Goal: Book appointment/travel/reservation

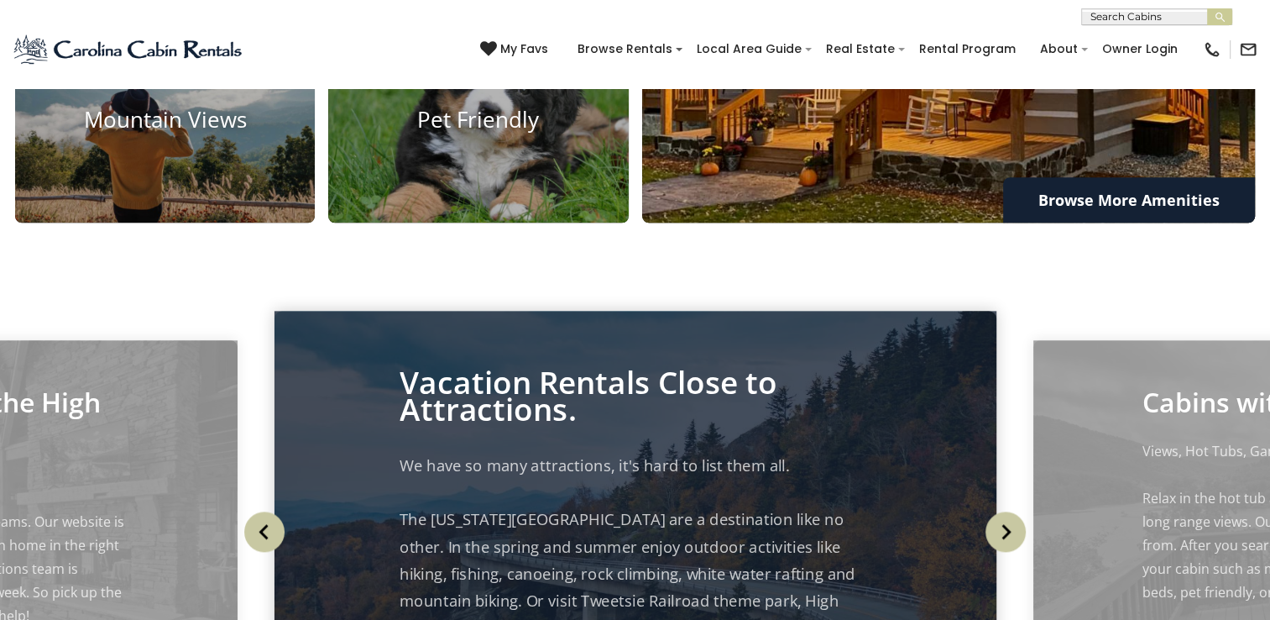
scroll to position [1343, 0]
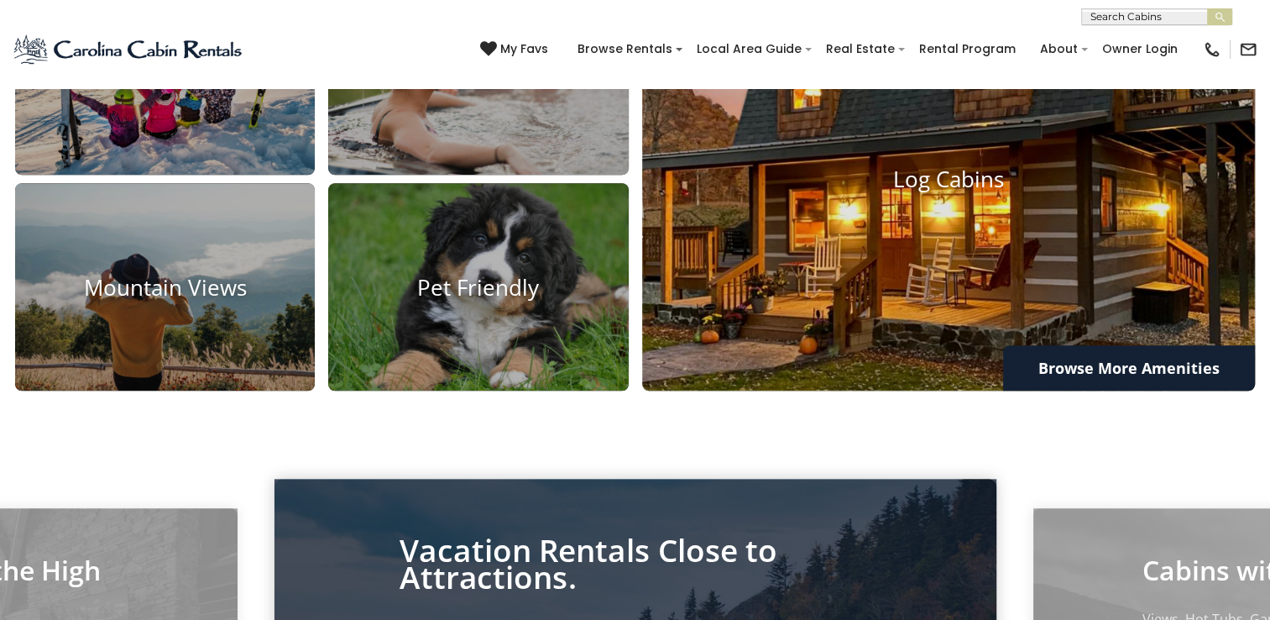
click at [984, 327] on img at bounding box center [948, 178] width 675 height 465
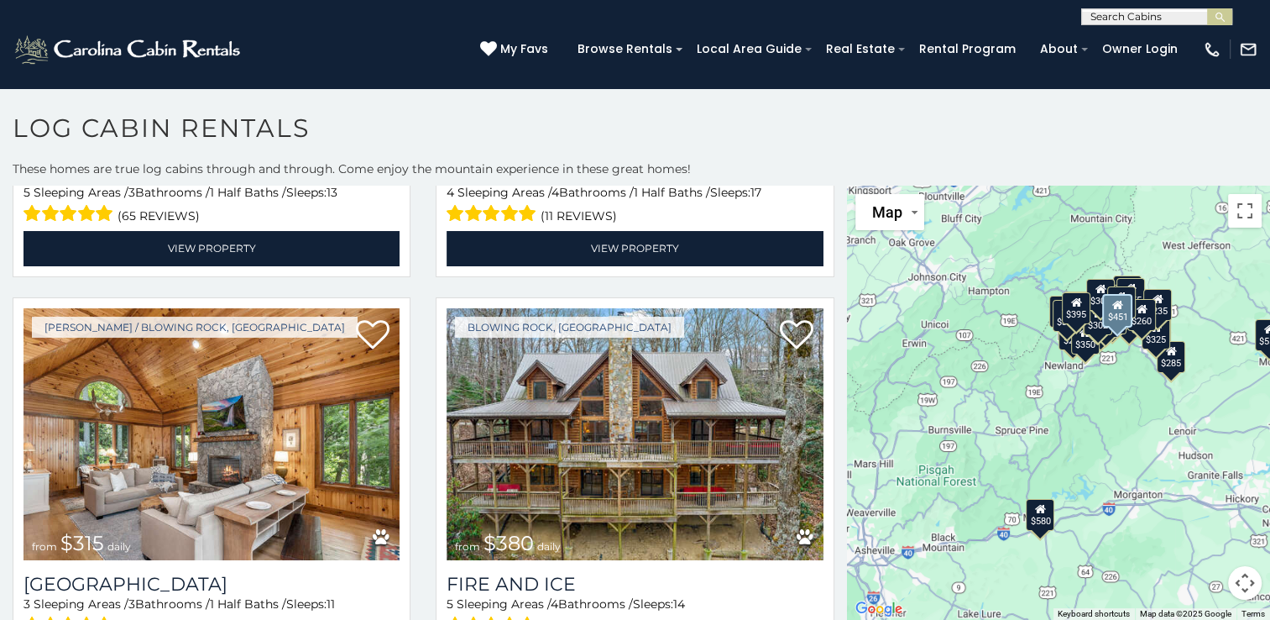
scroll to position [1175, 0]
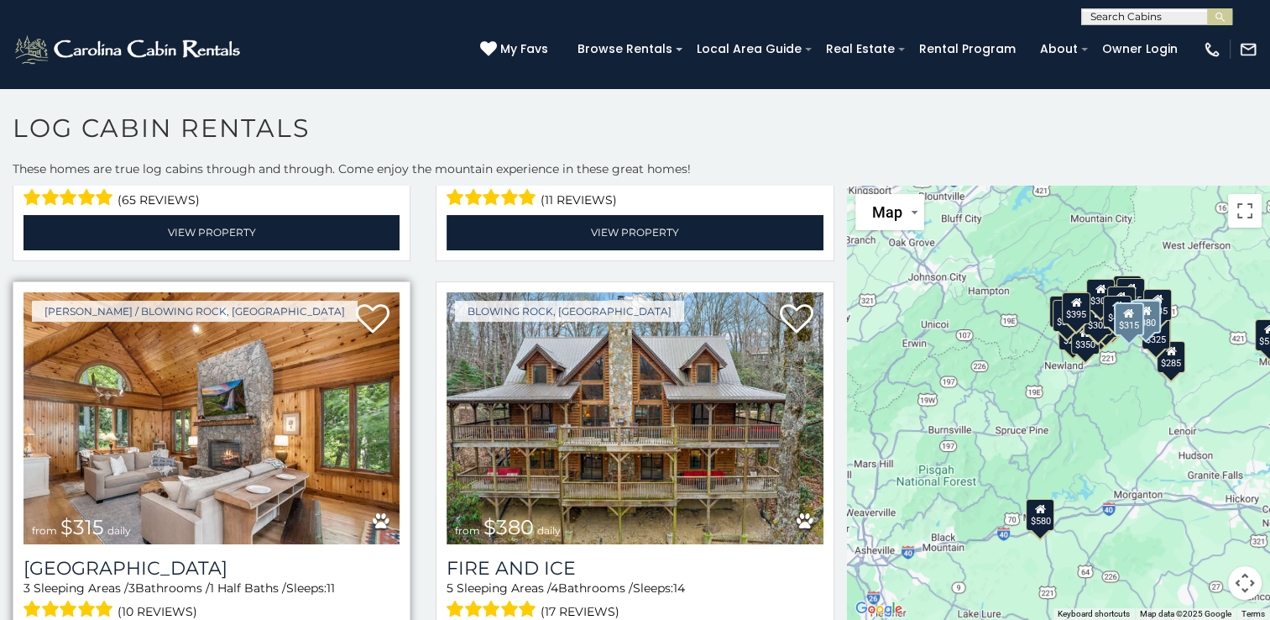
click at [168, 428] on img at bounding box center [212, 418] width 376 height 252
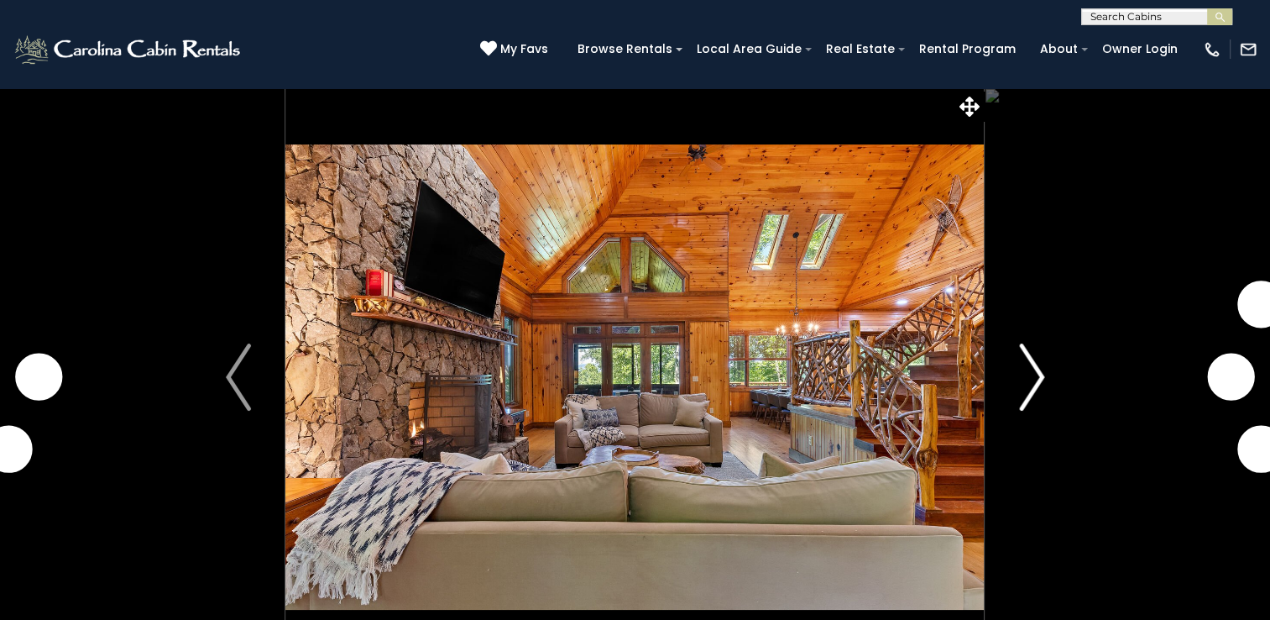
click at [1034, 378] on img "Next" at bounding box center [1031, 376] width 25 height 67
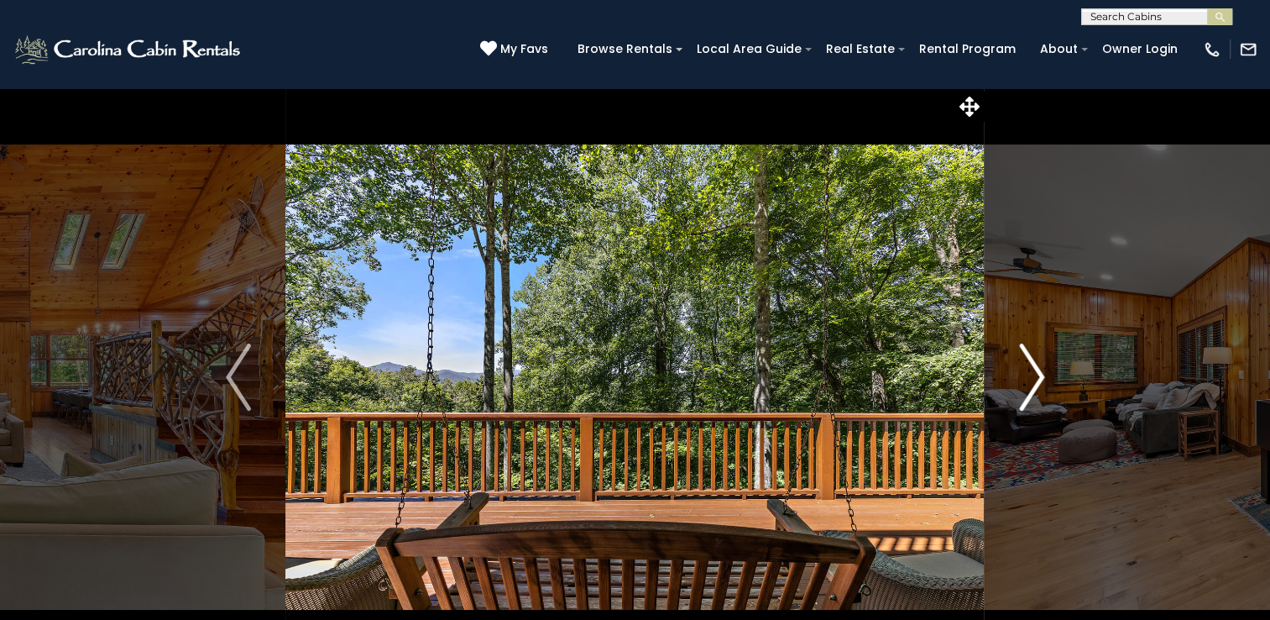
click at [1037, 371] on img "Next" at bounding box center [1031, 376] width 25 height 67
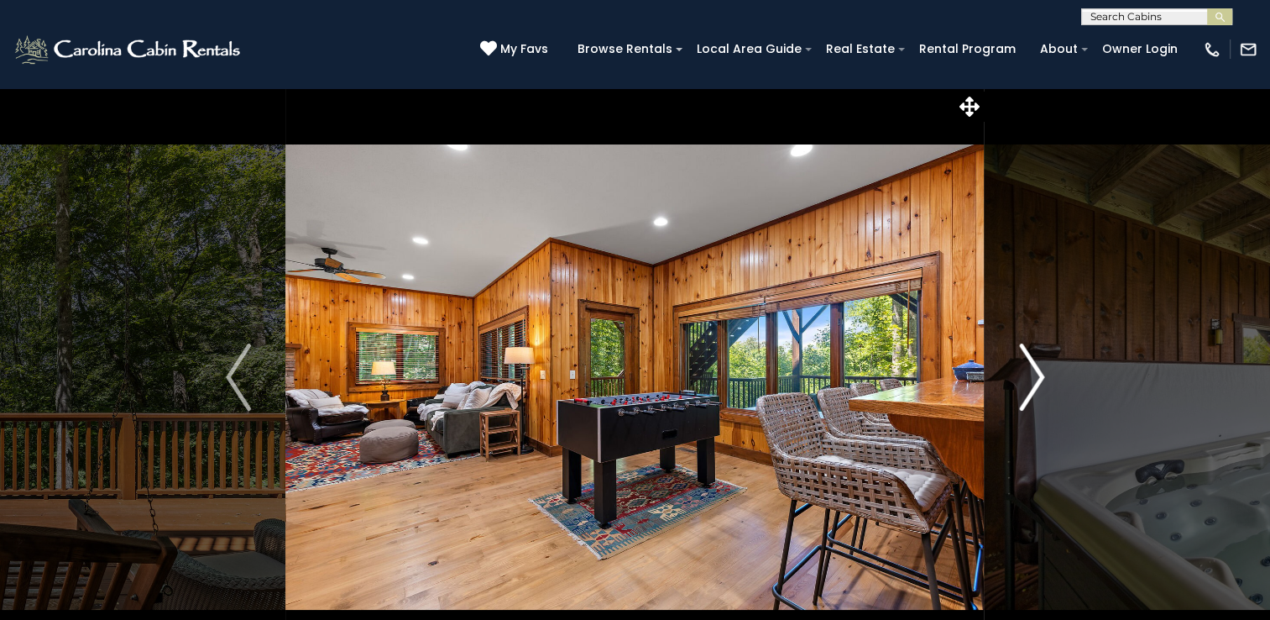
click at [1037, 371] on img "Next" at bounding box center [1031, 376] width 25 height 67
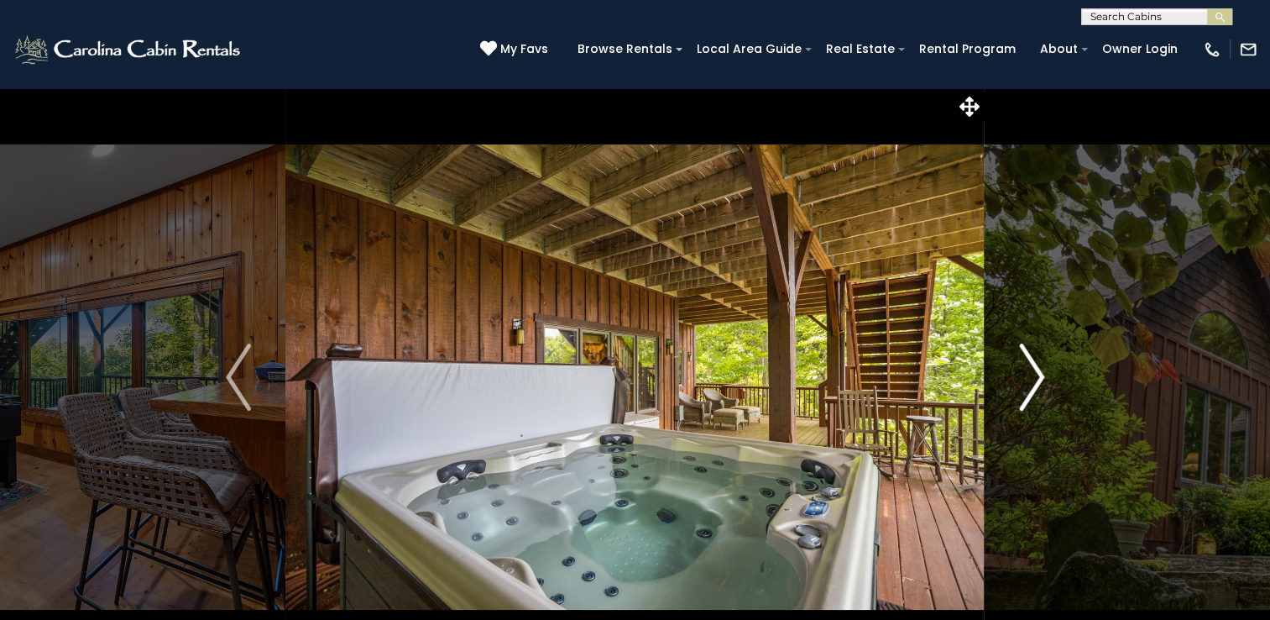
click at [1037, 371] on img "Next" at bounding box center [1031, 376] width 25 height 67
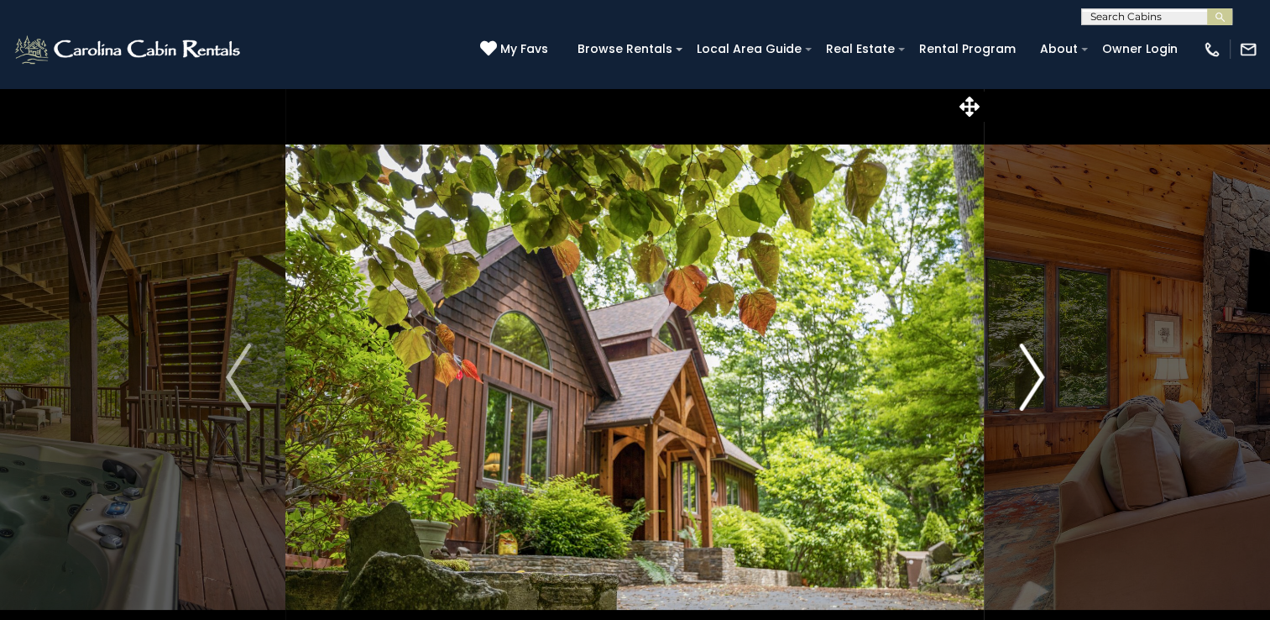
click at [1037, 371] on img "Next" at bounding box center [1031, 376] width 25 height 67
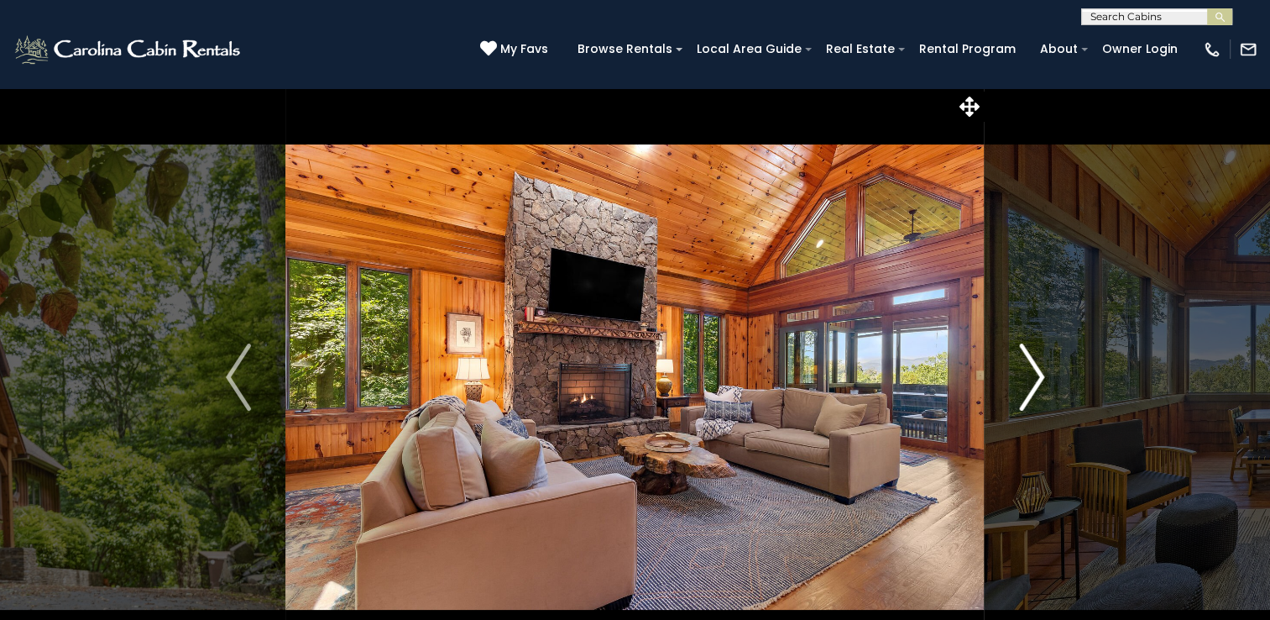
click at [1037, 371] on img "Next" at bounding box center [1031, 376] width 25 height 67
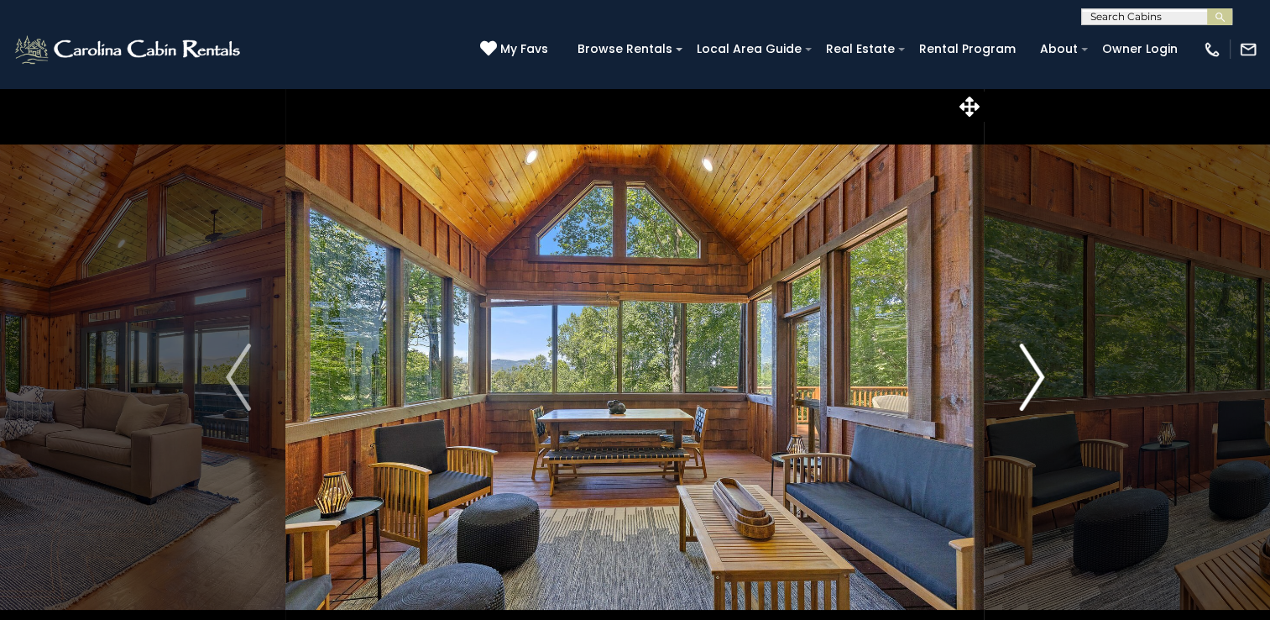
click at [1037, 371] on img "Next" at bounding box center [1031, 376] width 25 height 67
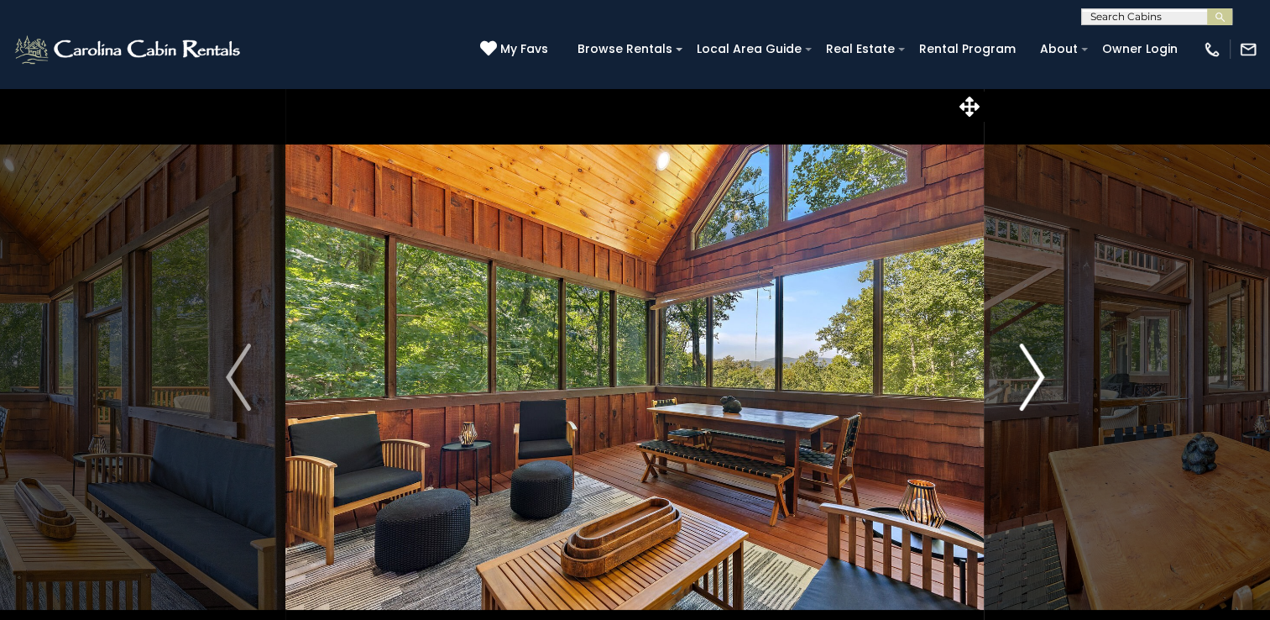
click at [1037, 371] on img "Next" at bounding box center [1031, 376] width 25 height 67
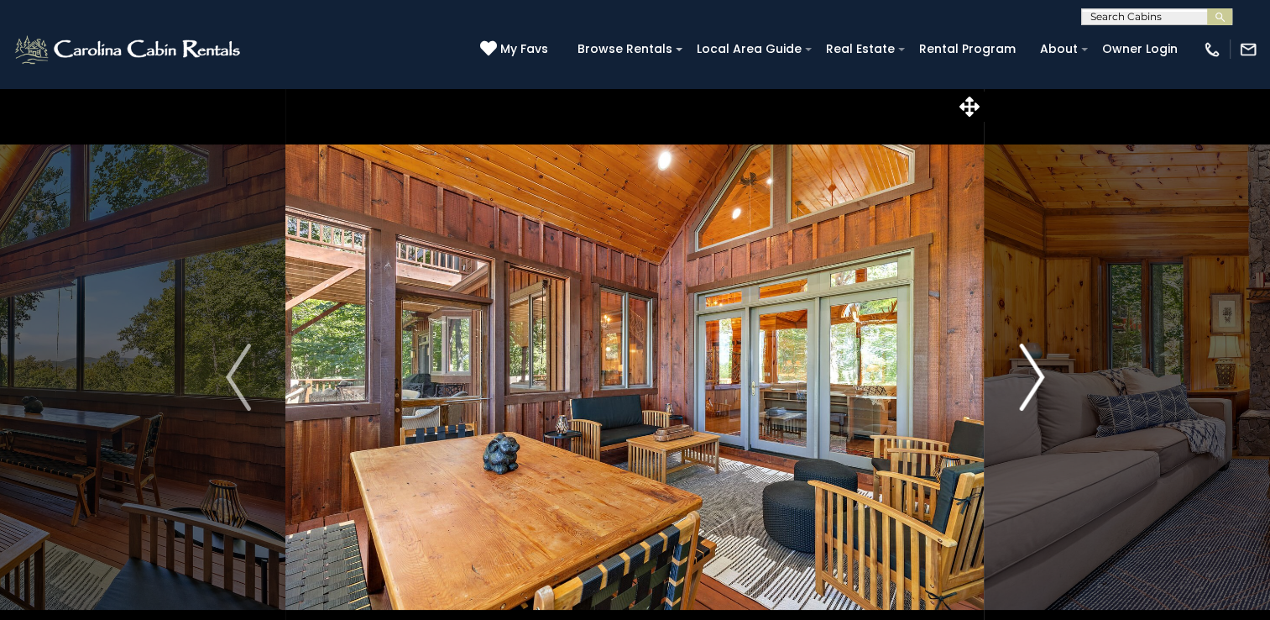
click at [1037, 371] on img "Next" at bounding box center [1031, 376] width 25 height 67
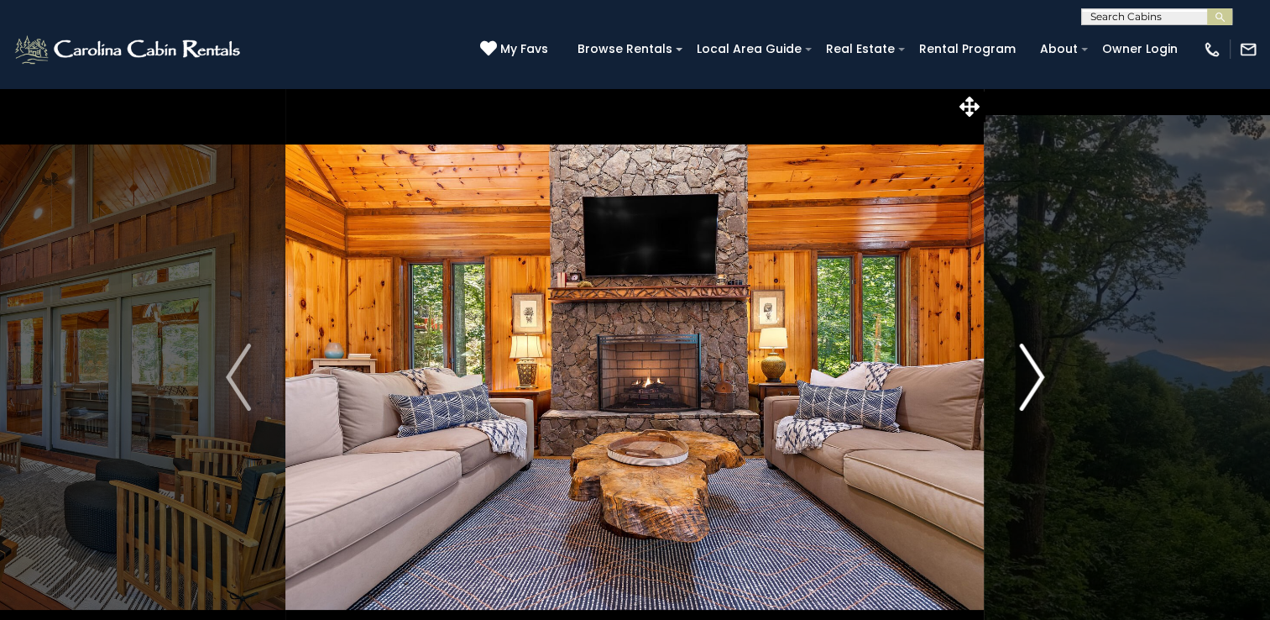
click at [1037, 371] on img "Next" at bounding box center [1031, 376] width 25 height 67
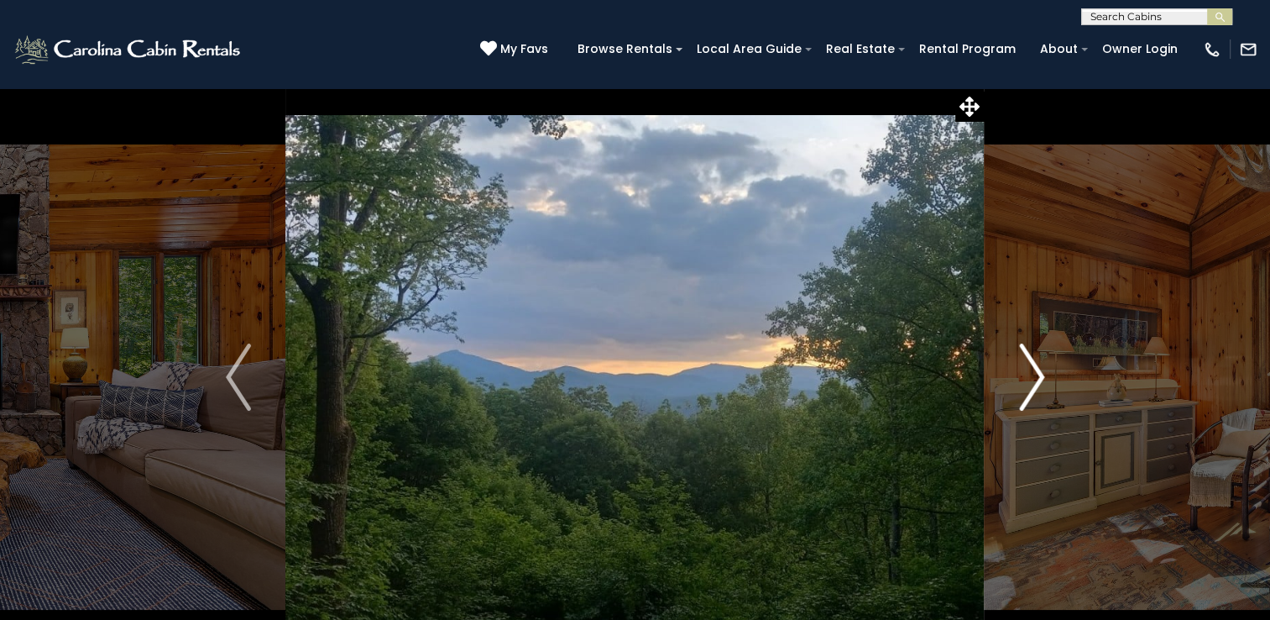
click at [1037, 371] on img "Next" at bounding box center [1031, 376] width 25 height 67
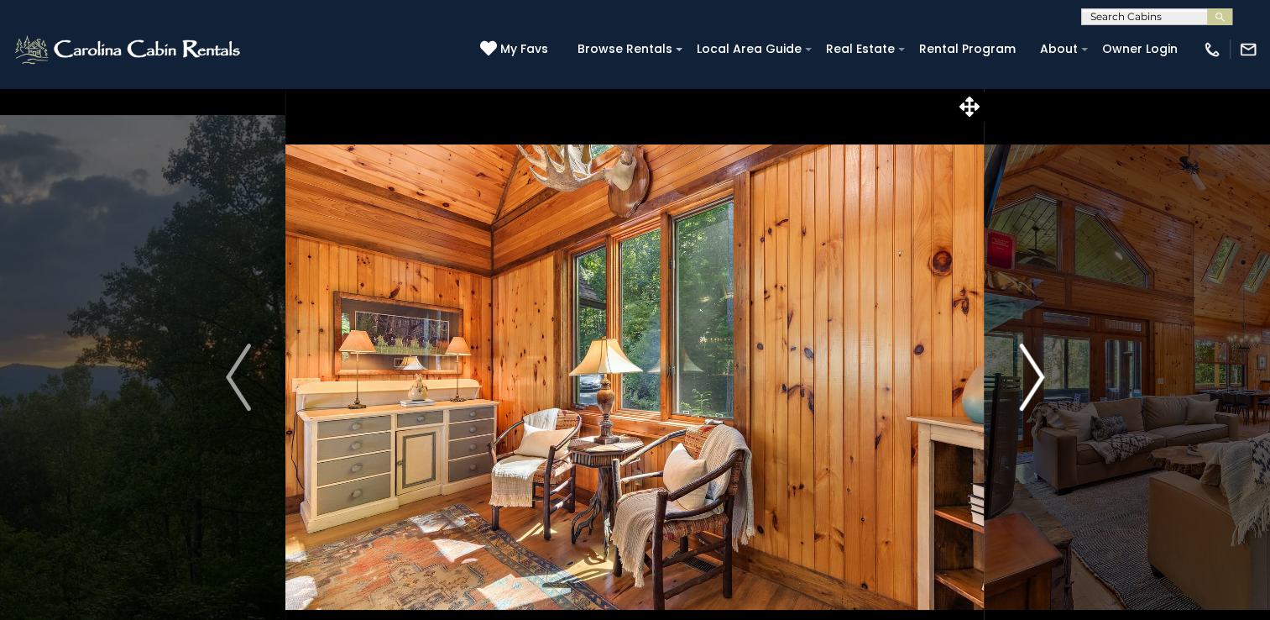
click at [1037, 371] on img "Next" at bounding box center [1031, 376] width 25 height 67
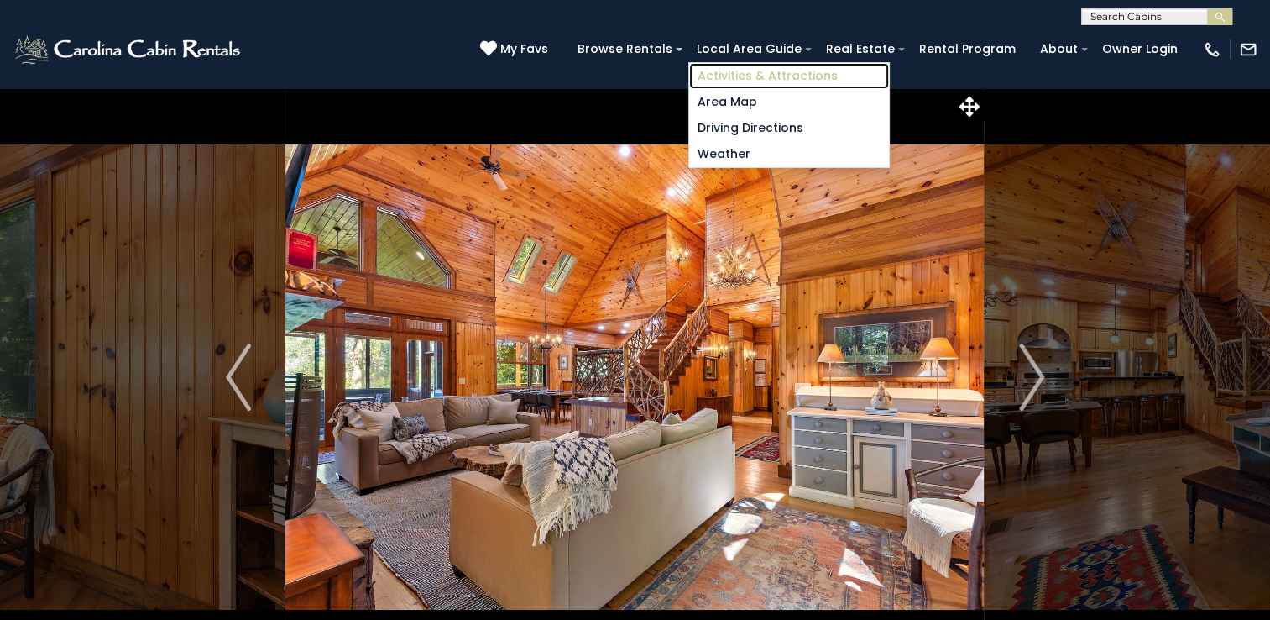
click at [803, 72] on link "Activities & Attractions" at bounding box center [789, 76] width 200 height 26
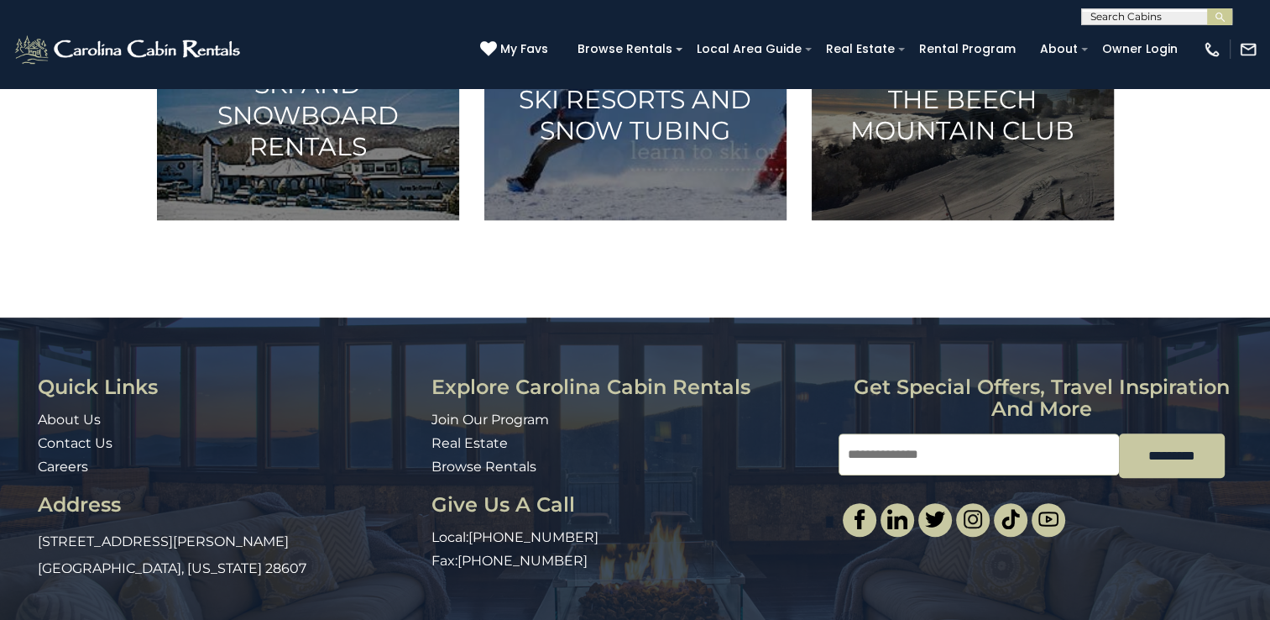
scroll to position [1276, 0]
